Goal: Find specific page/section: Find specific page/section

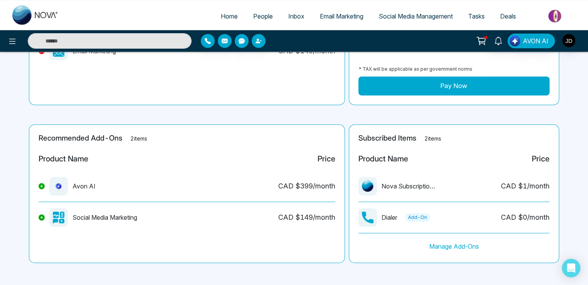
scroll to position [113, 0]
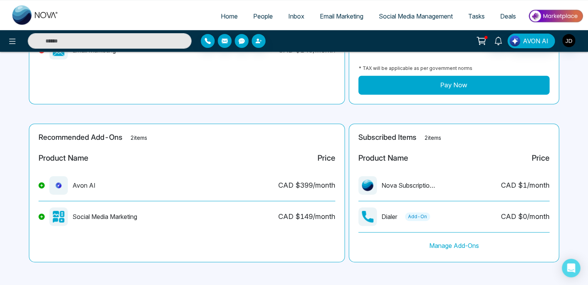
click at [246, 15] on link "People" at bounding box center [263, 16] width 35 height 15
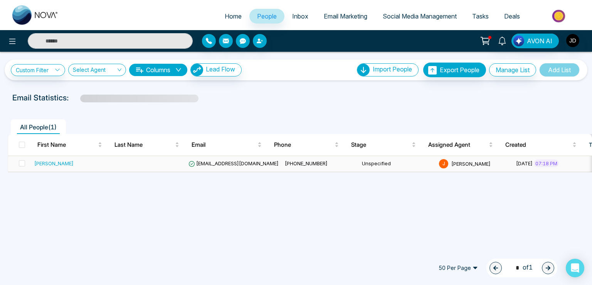
click at [231, 163] on span "[EMAIL_ADDRESS][DOMAIN_NAME]" at bounding box center [234, 163] width 90 height 6
